Goal: Check status

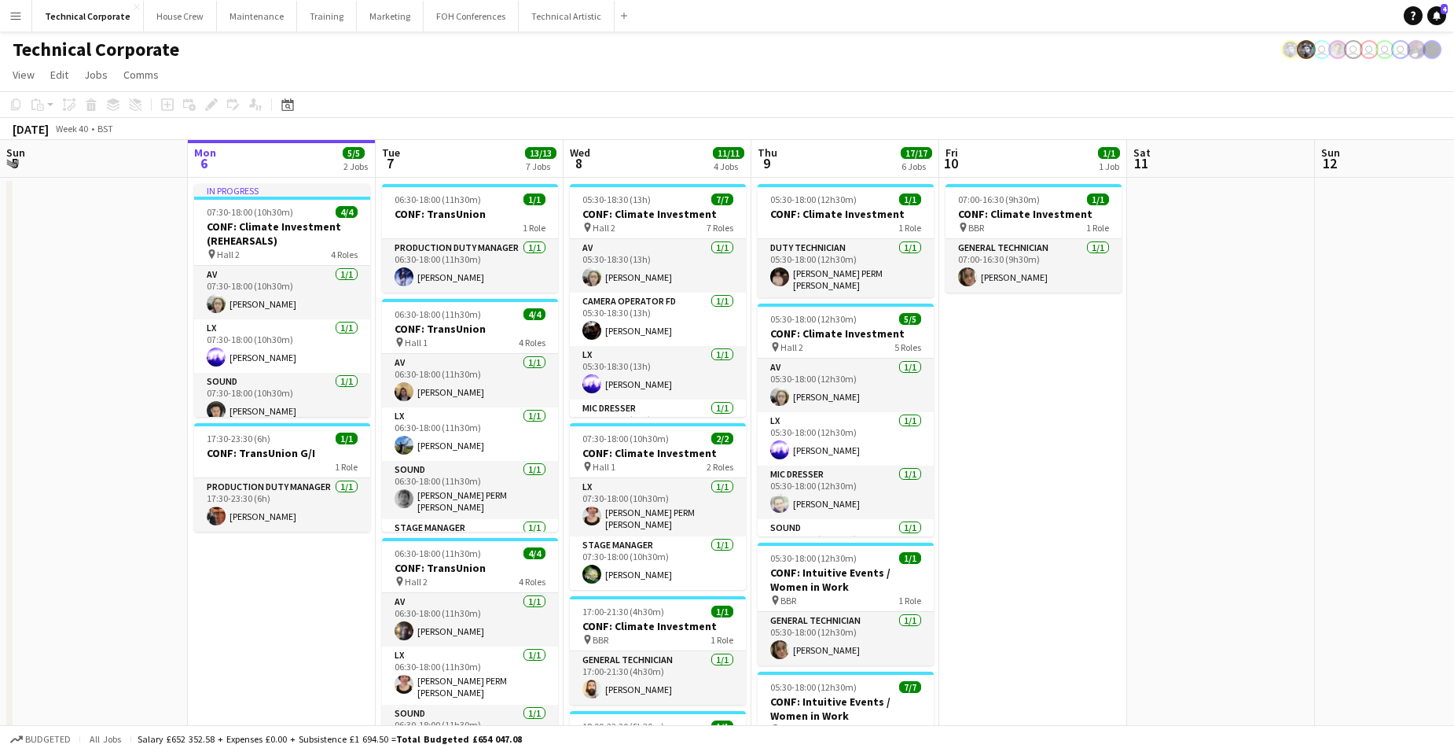
click at [463, 158] on app-board-header-date "Tue 7 13/13 7 Jobs" at bounding box center [470, 159] width 188 height 38
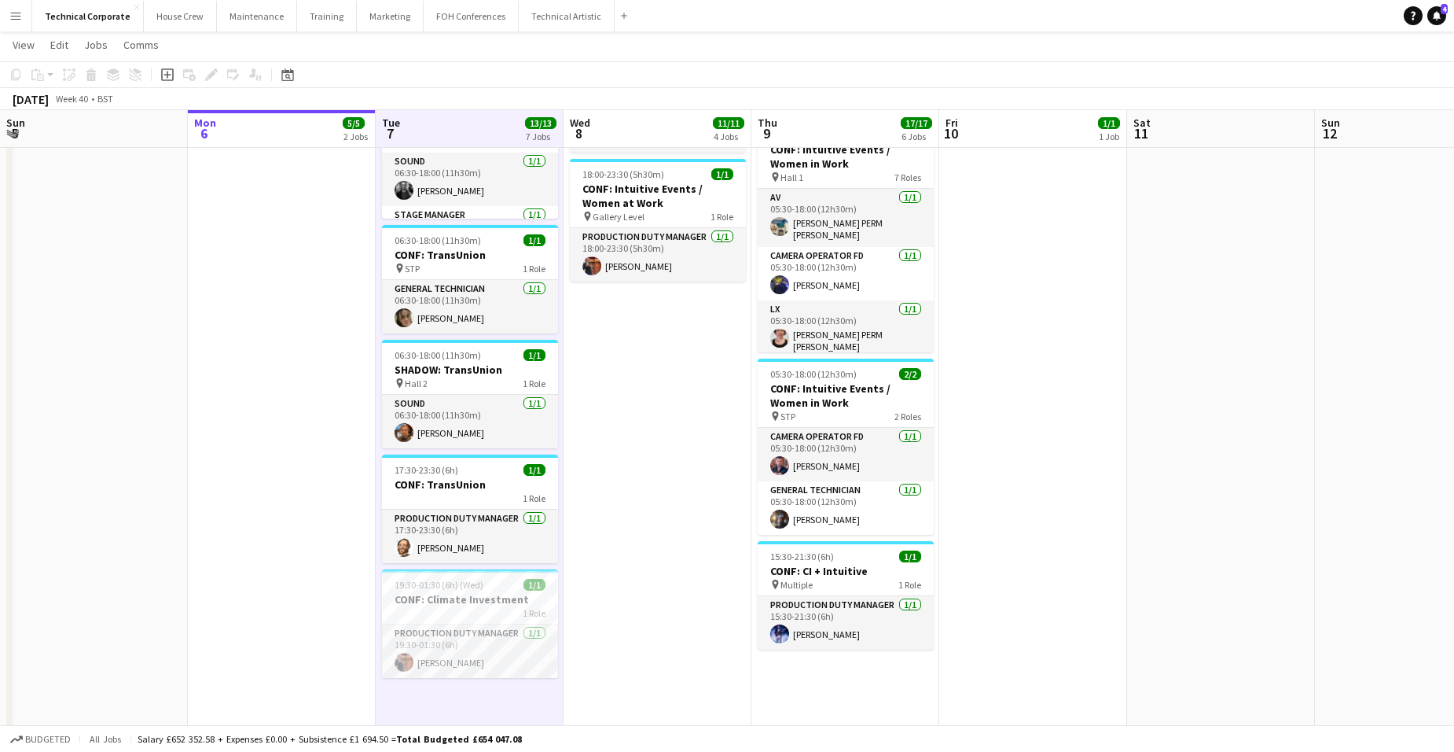
scroll to position [555, 0]
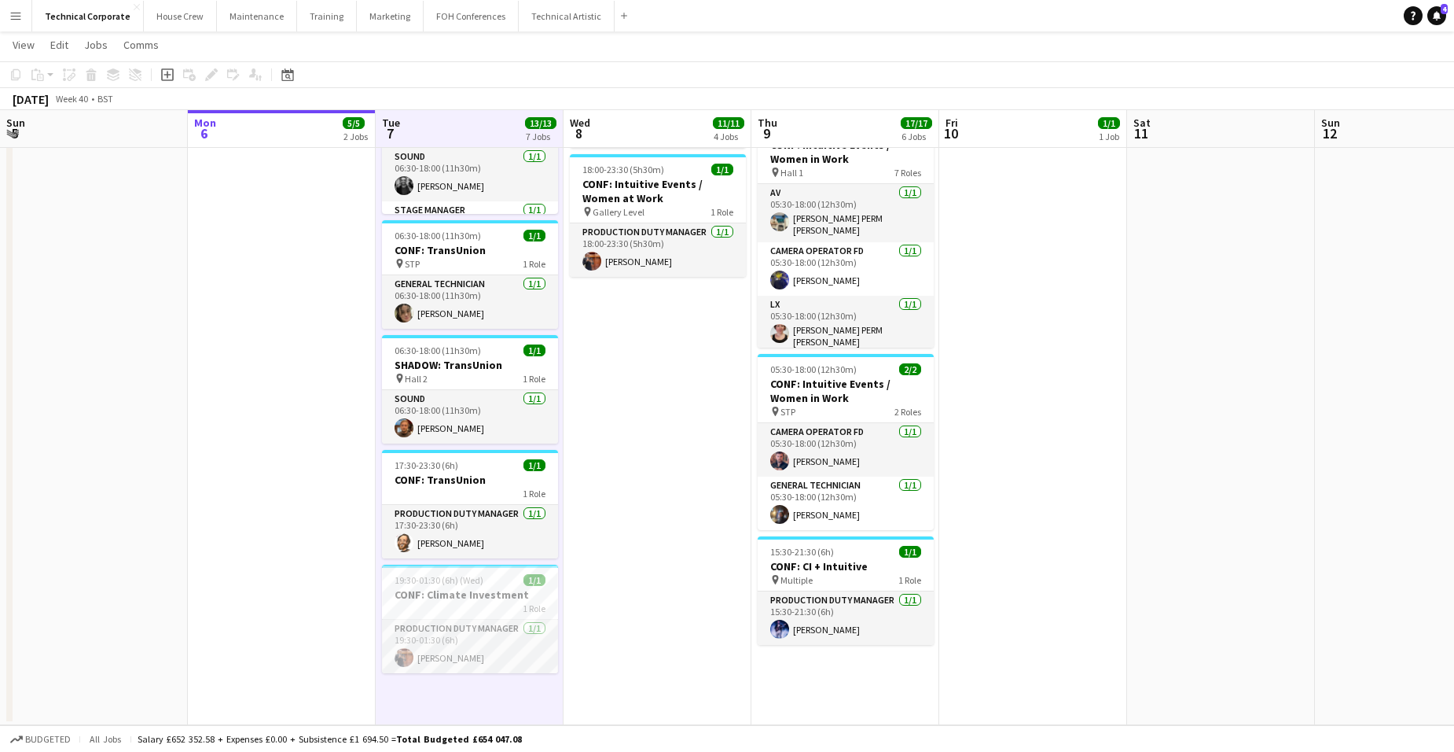
click at [465, 691] on app-date-cell "06:30-18:00 (11h30m) 1/1 CONF: TransUnion 1 Role Production Duty Manager [DATE]…" at bounding box center [470, 173] width 188 height 1104
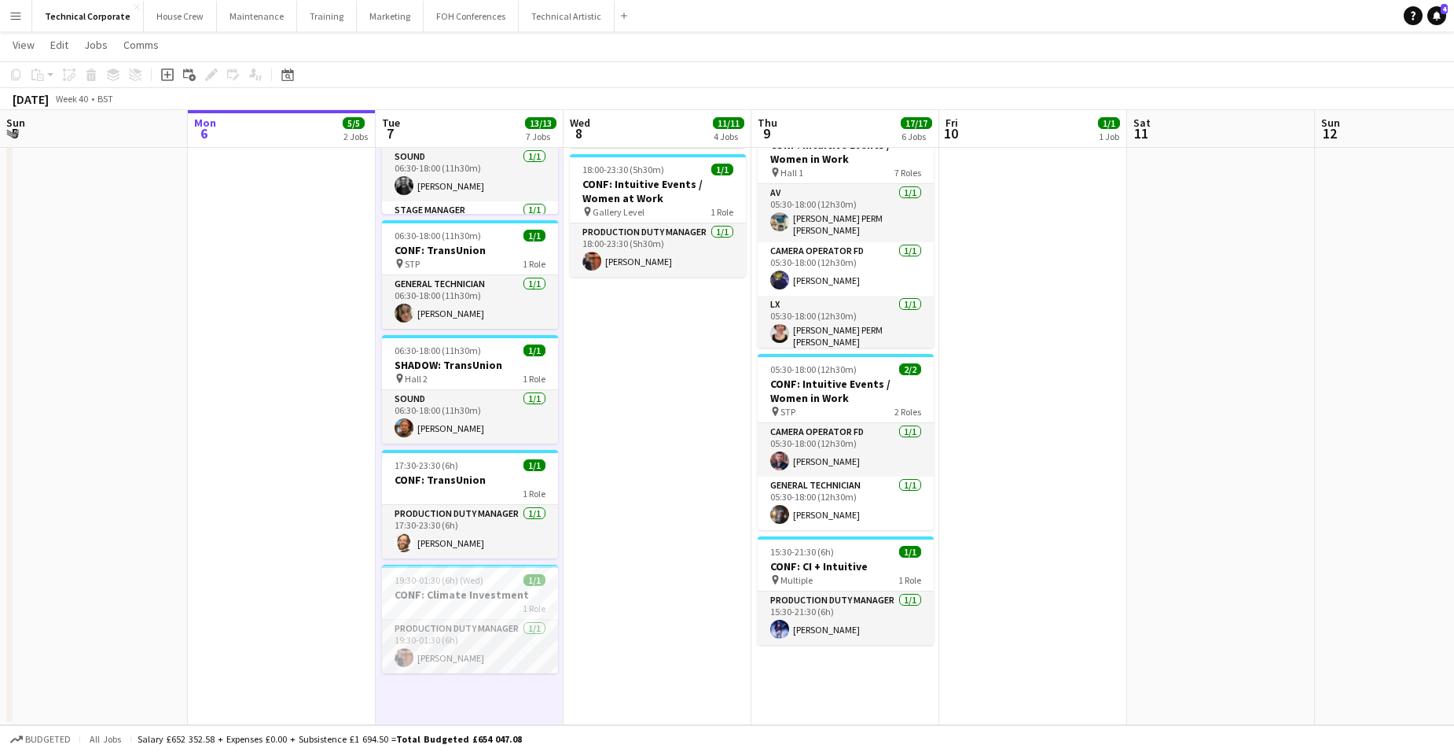
click at [472, 691] on app-date-cell "06:30-18:00 (11h30m) 1/1 CONF: TransUnion 1 Role Production Duty Manager [DATE]…" at bounding box center [470, 173] width 188 height 1104
click at [467, 112] on app-board-header-date "Tue 7 13/13 7 Jobs" at bounding box center [470, 129] width 188 height 38
click at [466, 116] on app-board-header-date "Tue 7 13/13 7 Jobs" at bounding box center [470, 129] width 188 height 38
click at [465, 123] on app-board-header-date "Tue 7 13/13 7 Jobs" at bounding box center [470, 129] width 188 height 38
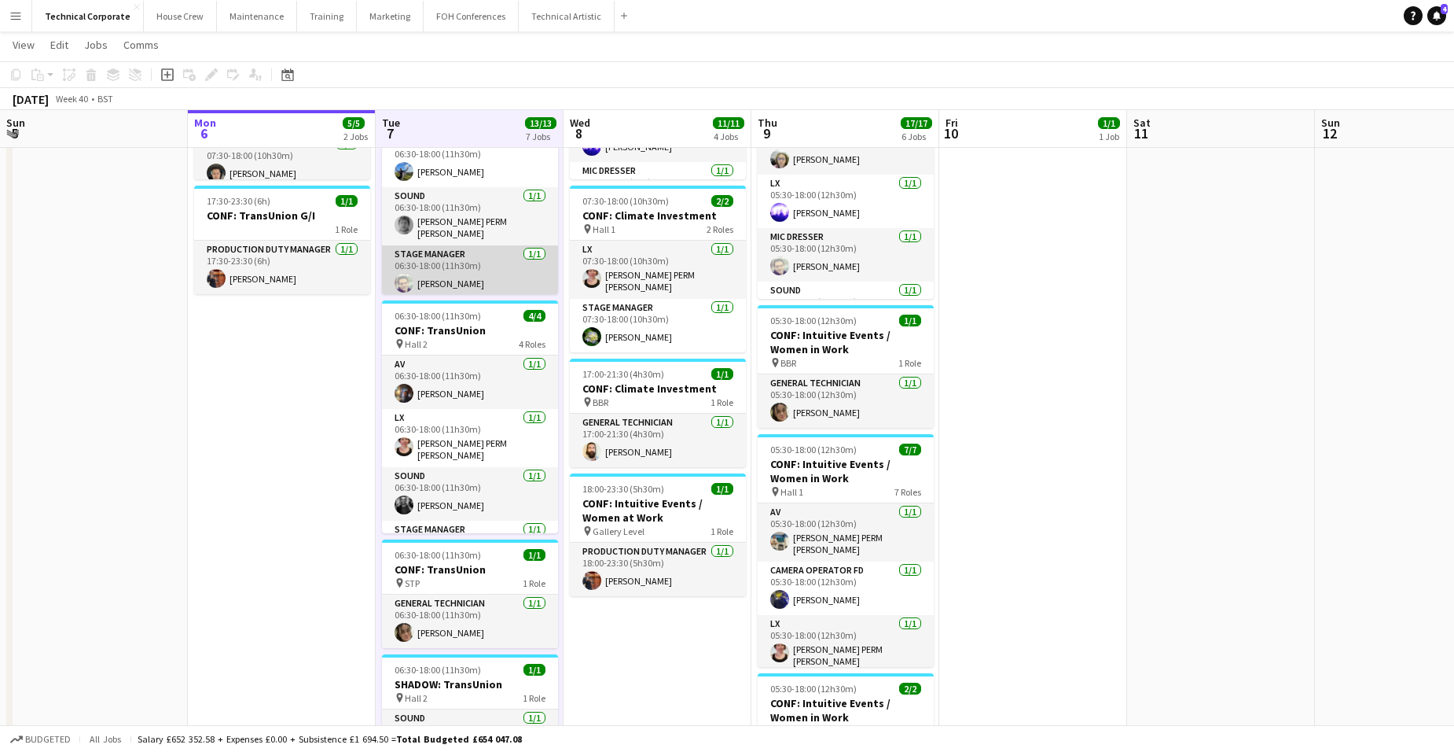
scroll to position [0, 0]
